Goal: Book appointment/travel/reservation

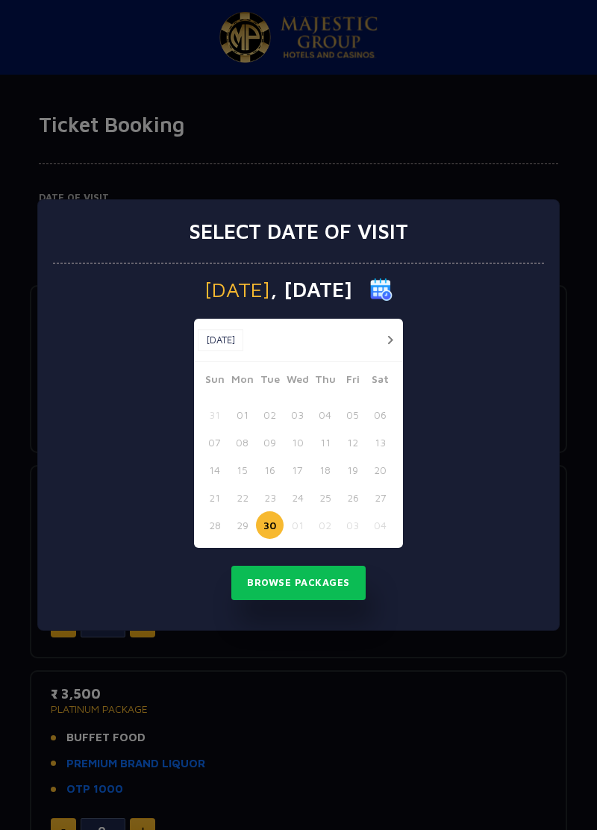
click at [394, 333] on button "button" at bounding box center [390, 340] width 19 height 19
click at [333, 469] on button "16" at bounding box center [325, 470] width 28 height 28
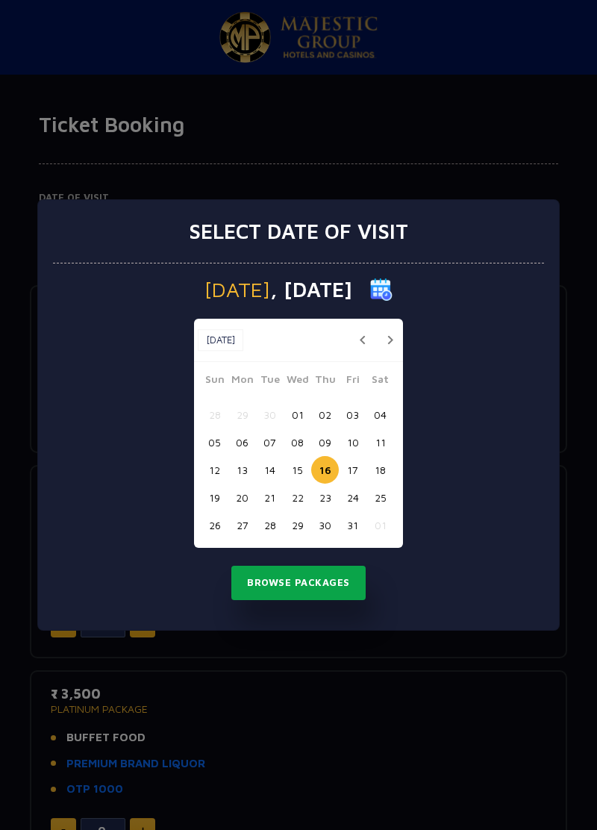
click at [340, 583] on button "Browse Packages" at bounding box center [298, 583] width 134 height 34
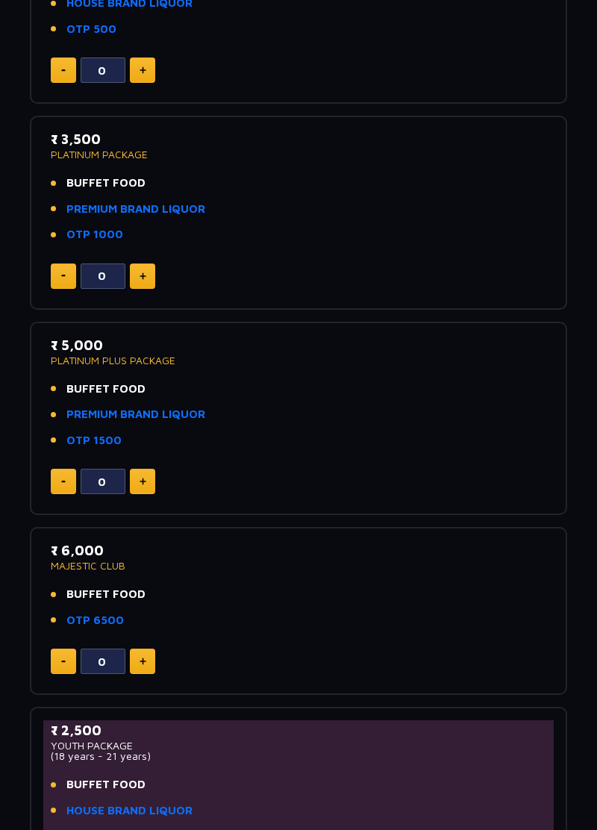
scroll to position [553, 0]
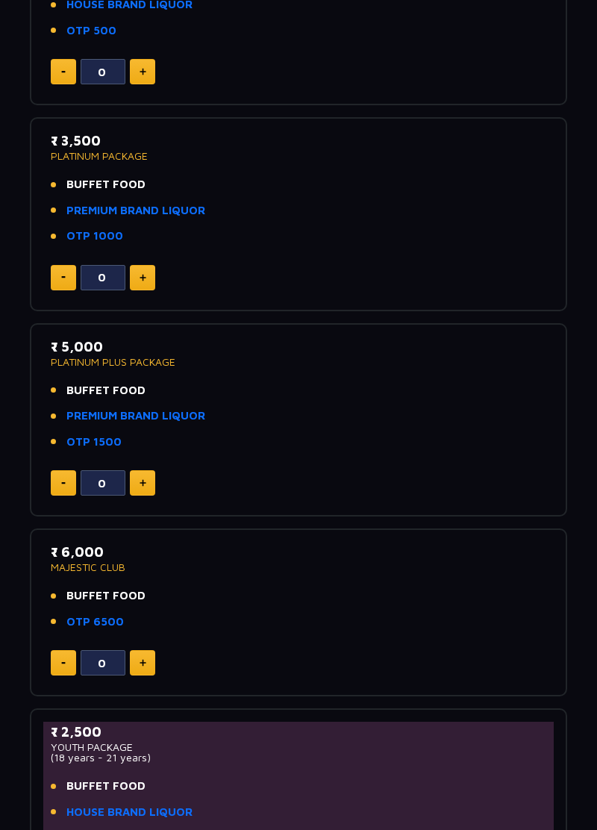
click at [581, 742] on div "Date of Visit [DATE] Change Your Total ₹ 0 Select Packages Below ₹ 2,500 SILVER…" at bounding box center [298, 318] width 597 height 1468
click at [187, 570] on p "MAJESTIC CLUB" at bounding box center [299, 567] width 496 height 10
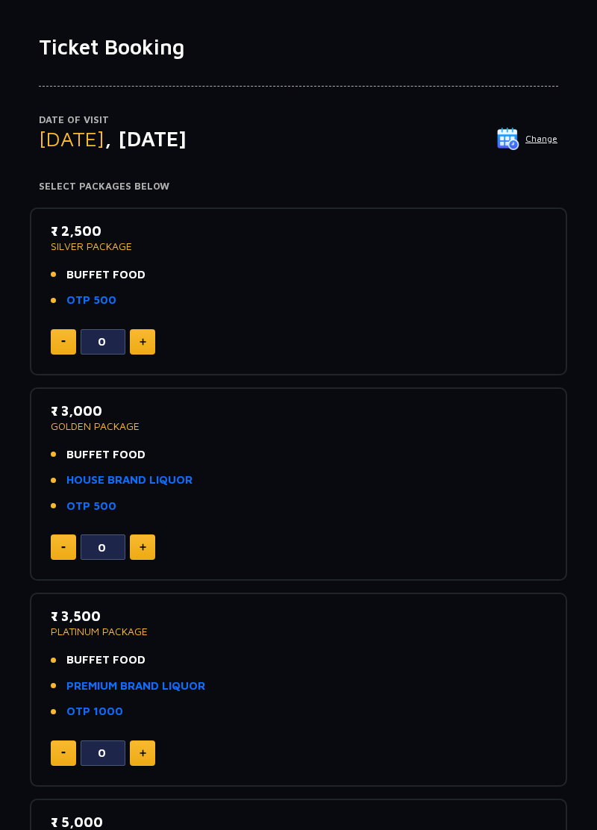
scroll to position [78, 0]
click at [105, 137] on span "[DATE]" at bounding box center [72, 138] width 66 height 25
click at [187, 148] on span ", [DATE]" at bounding box center [146, 138] width 82 height 25
click at [550, 135] on button "Change" at bounding box center [528, 139] width 62 height 24
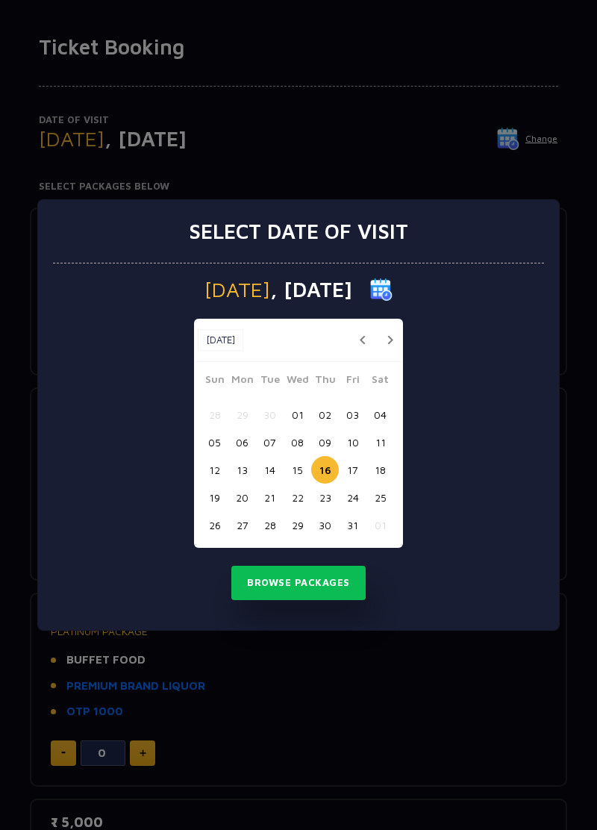
click at [358, 478] on button "17" at bounding box center [353, 470] width 28 height 28
click at [340, 585] on button "Browse Packages" at bounding box center [298, 583] width 134 height 34
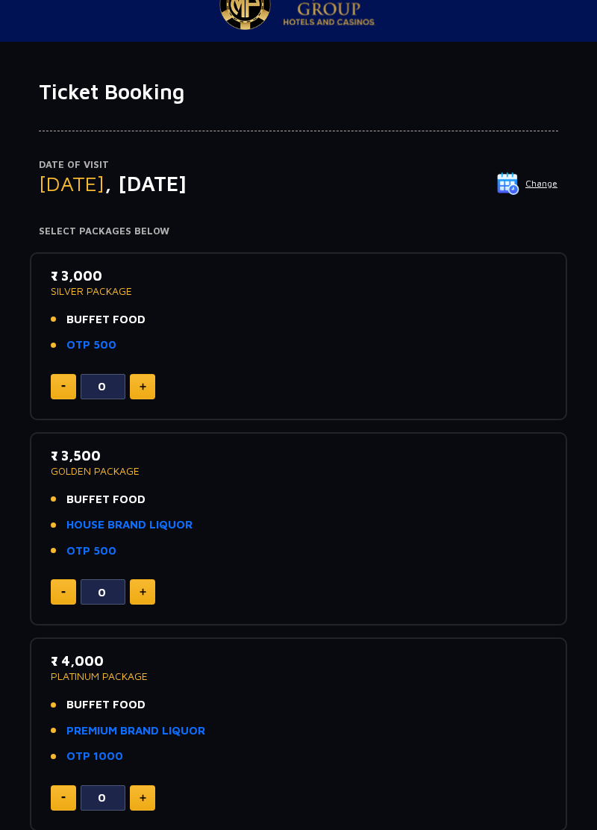
scroll to position [0, 0]
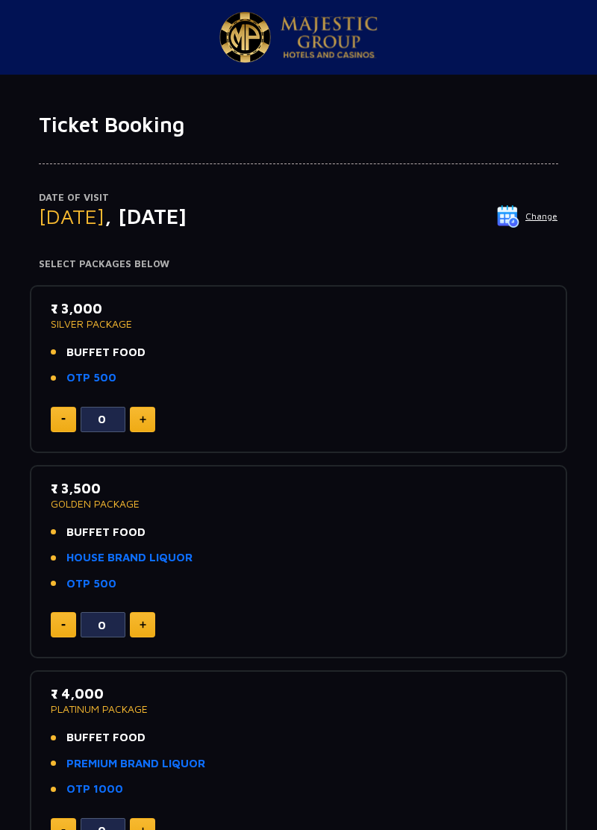
click at [551, 206] on button "Change" at bounding box center [528, 217] width 62 height 24
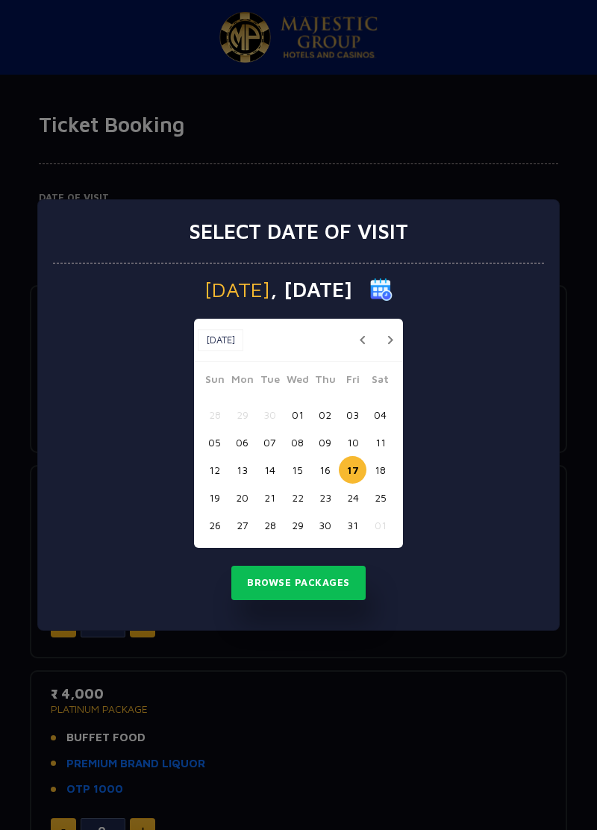
click at [388, 484] on button "18" at bounding box center [381, 470] width 28 height 28
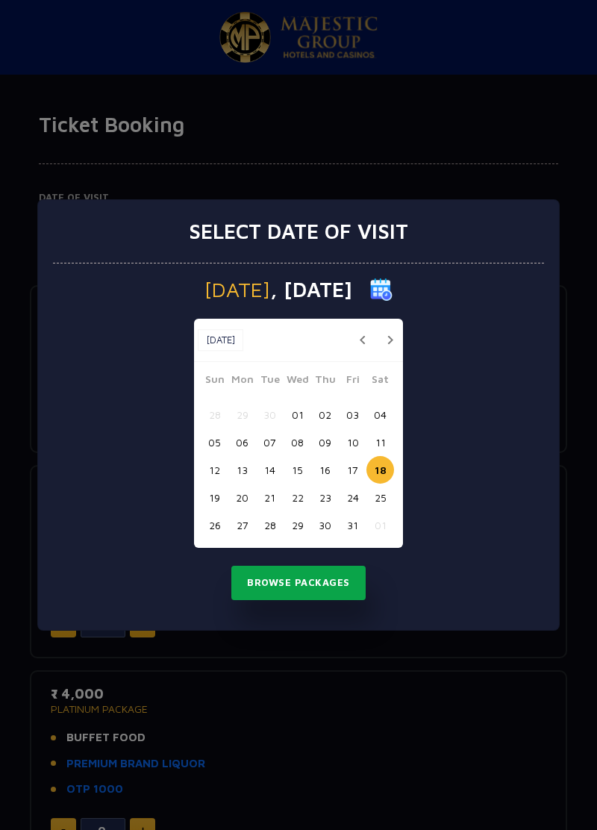
click at [337, 600] on button "Browse Packages" at bounding box center [298, 583] width 134 height 34
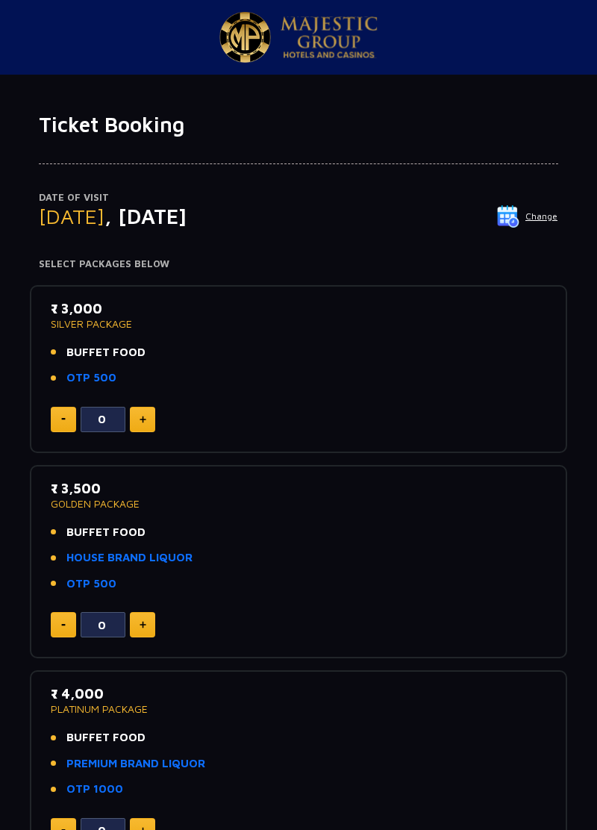
click at [545, 216] on button "Change" at bounding box center [528, 217] width 62 height 24
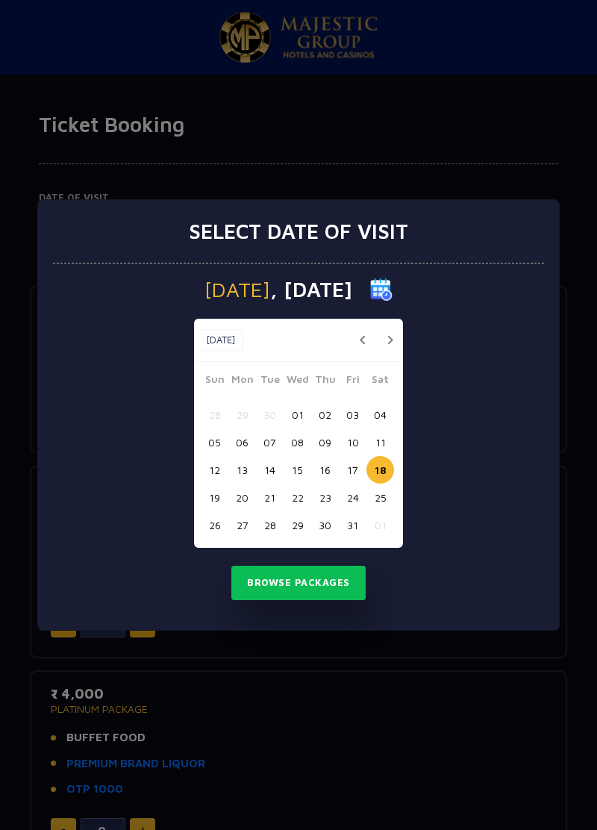
click at [217, 511] on button "19" at bounding box center [215, 498] width 28 height 28
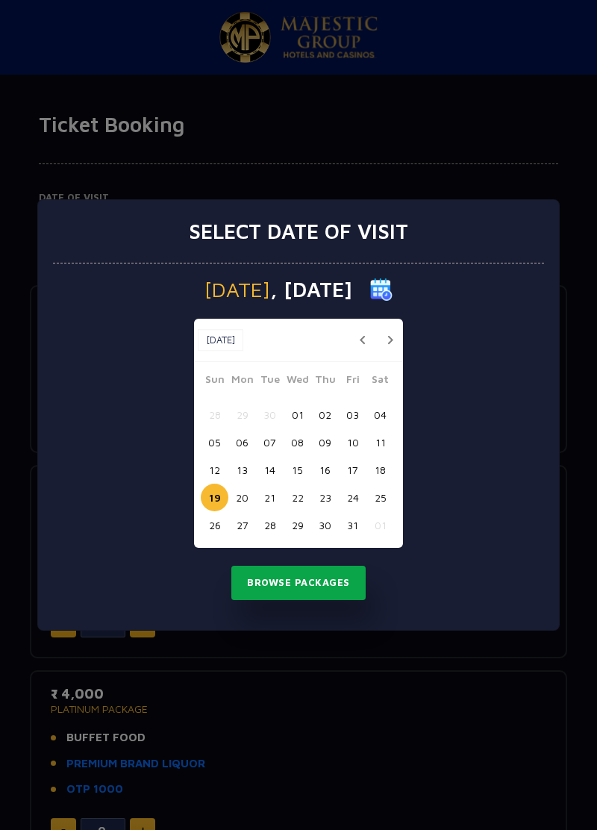
click at [324, 600] on button "Browse Packages" at bounding box center [298, 583] width 134 height 34
